Goal: Transaction & Acquisition: Purchase product/service

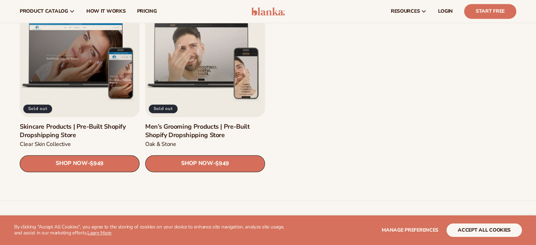
scroll to position [1002, 0]
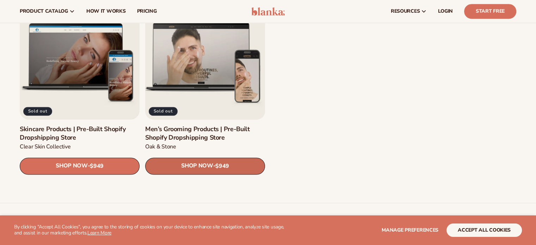
click at [193, 166] on span "SHOP NOW" at bounding box center [197, 166] width 32 height 7
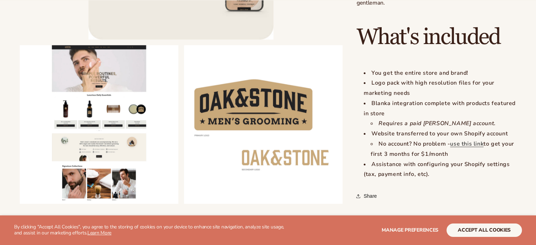
scroll to position [733, 0]
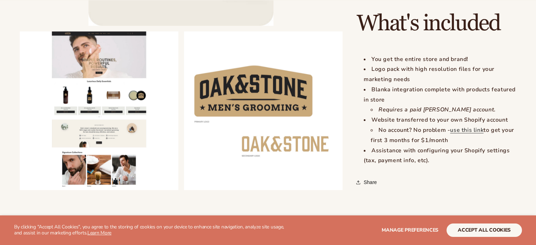
drag, startPoint x: 541, startPoint y: 57, endPoint x: 541, endPoint y: 146, distance: 89.1
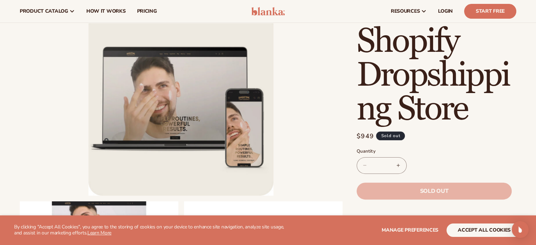
scroll to position [143, 0]
